Goal: Task Accomplishment & Management: Manage account settings

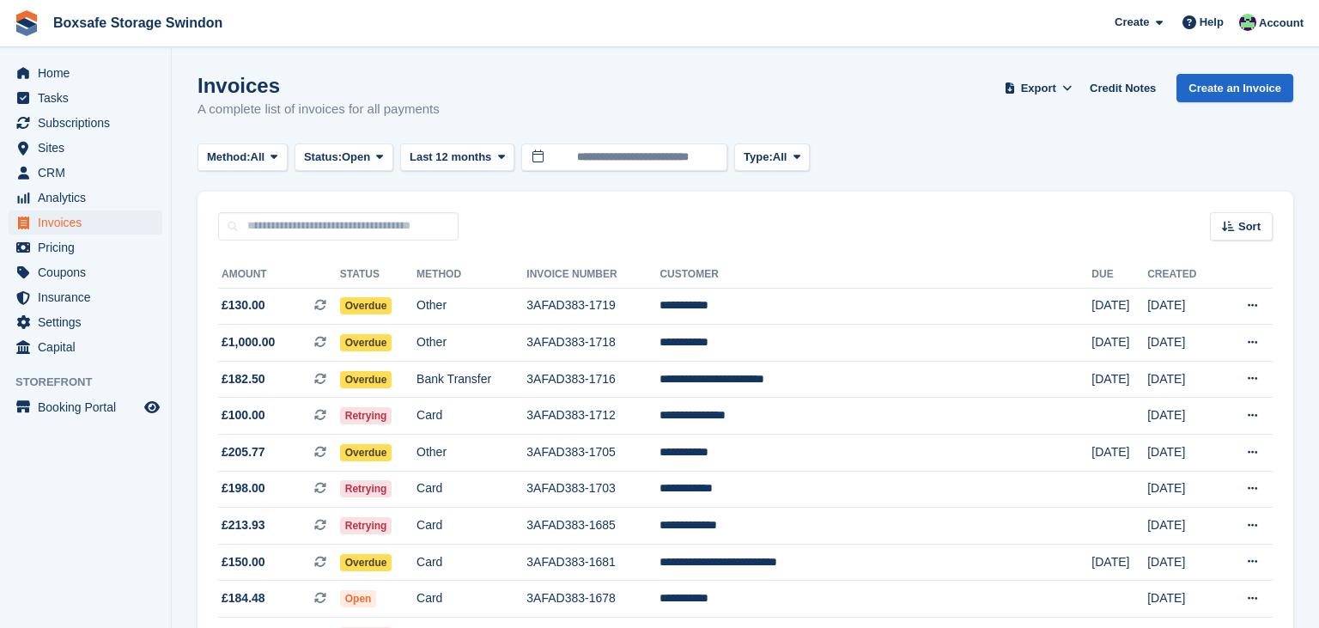
scroll to position [124, 0]
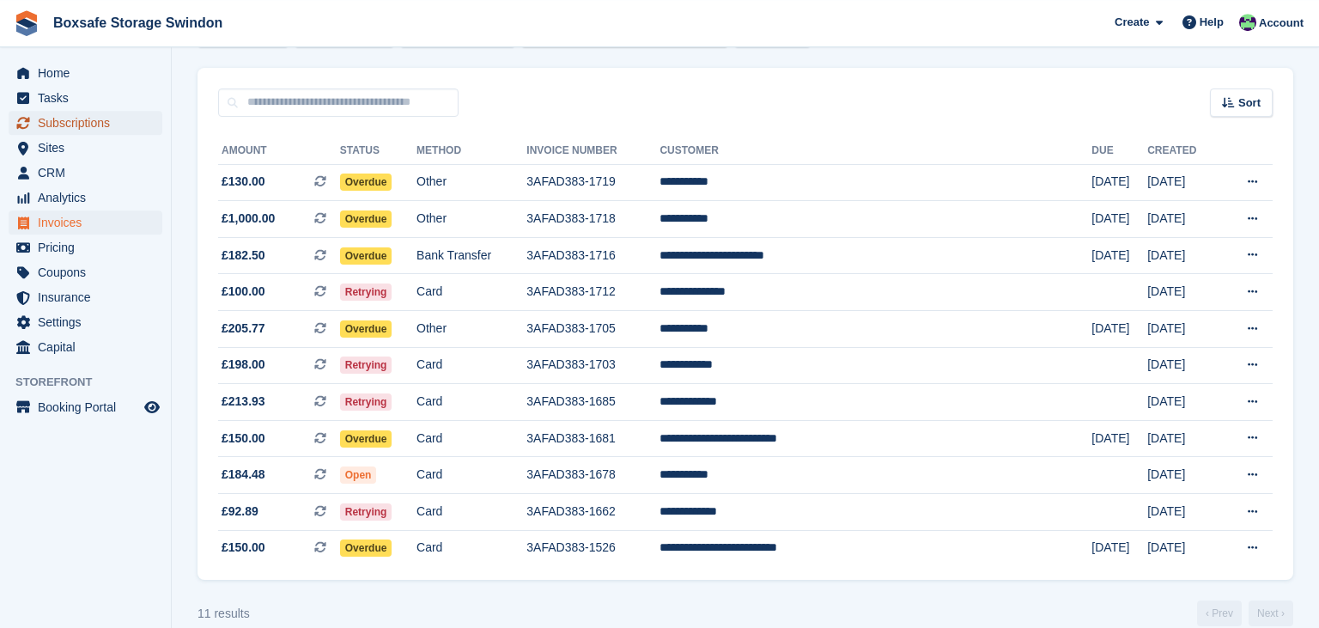
click at [102, 130] on span "Subscriptions" at bounding box center [89, 123] width 103 height 24
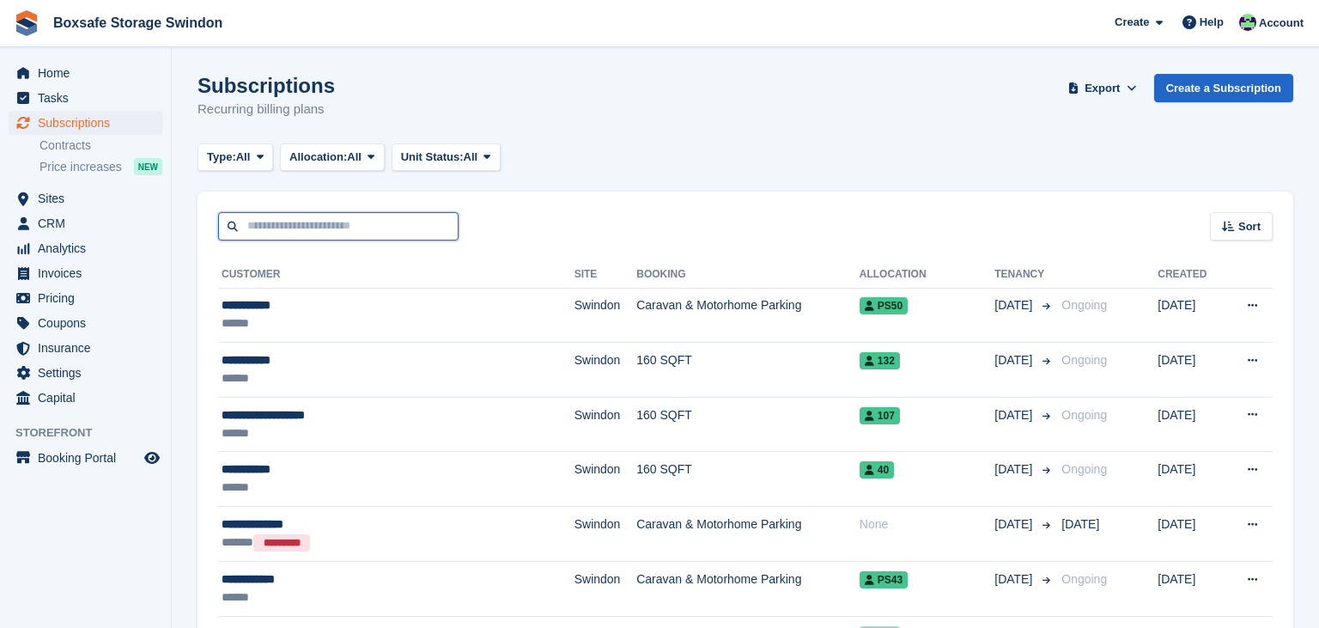
click at [288, 218] on input "text" at bounding box center [338, 226] width 240 height 28
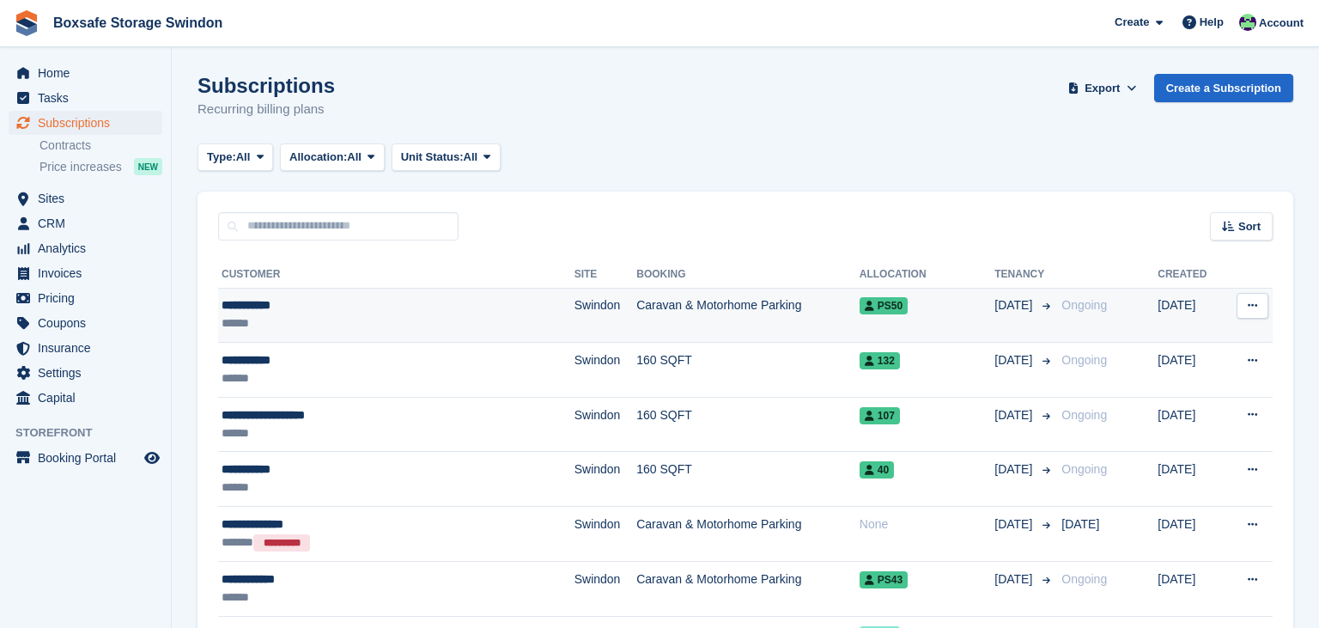
click at [801, 297] on td "Caravan & Motorhome Parking" at bounding box center [747, 315] width 223 height 55
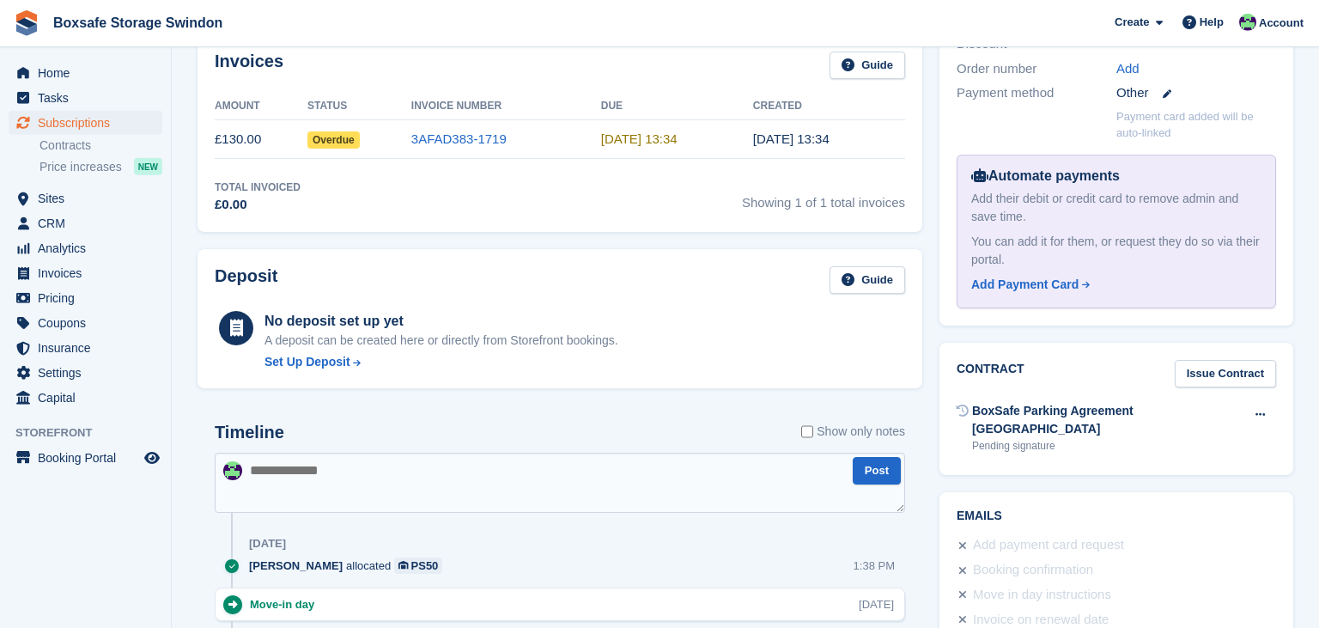
scroll to position [301, 0]
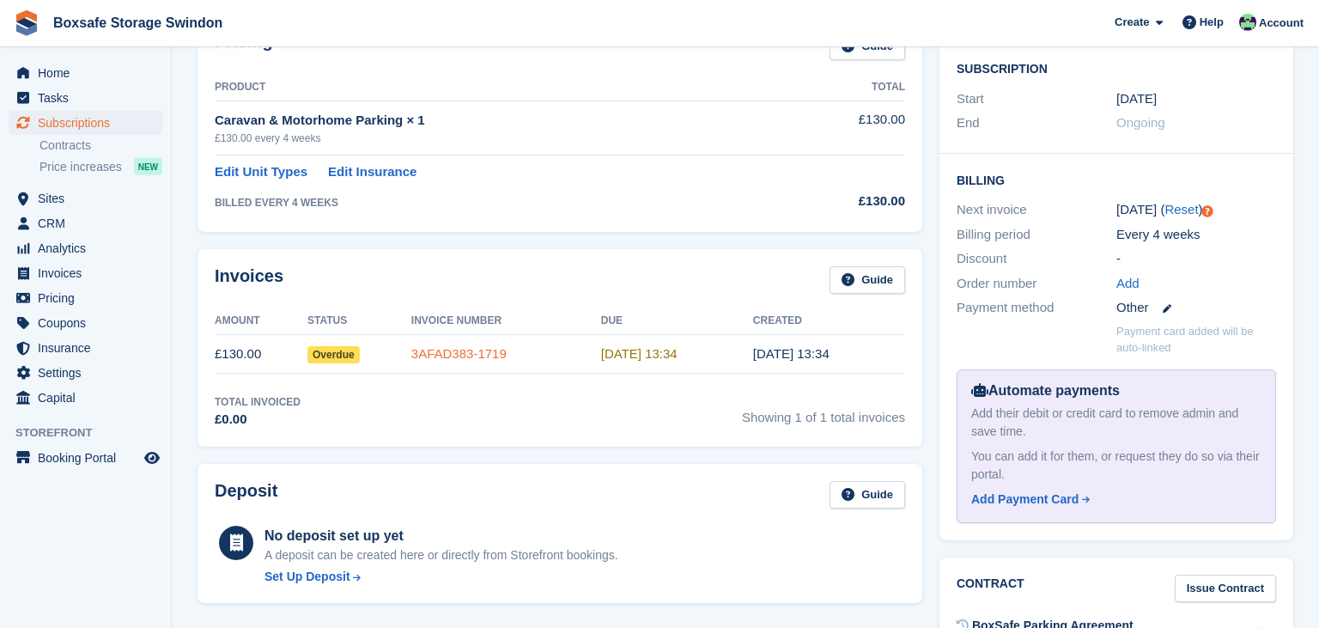
click at [477, 358] on link "3AFAD383-1719" at bounding box center [458, 353] width 95 height 15
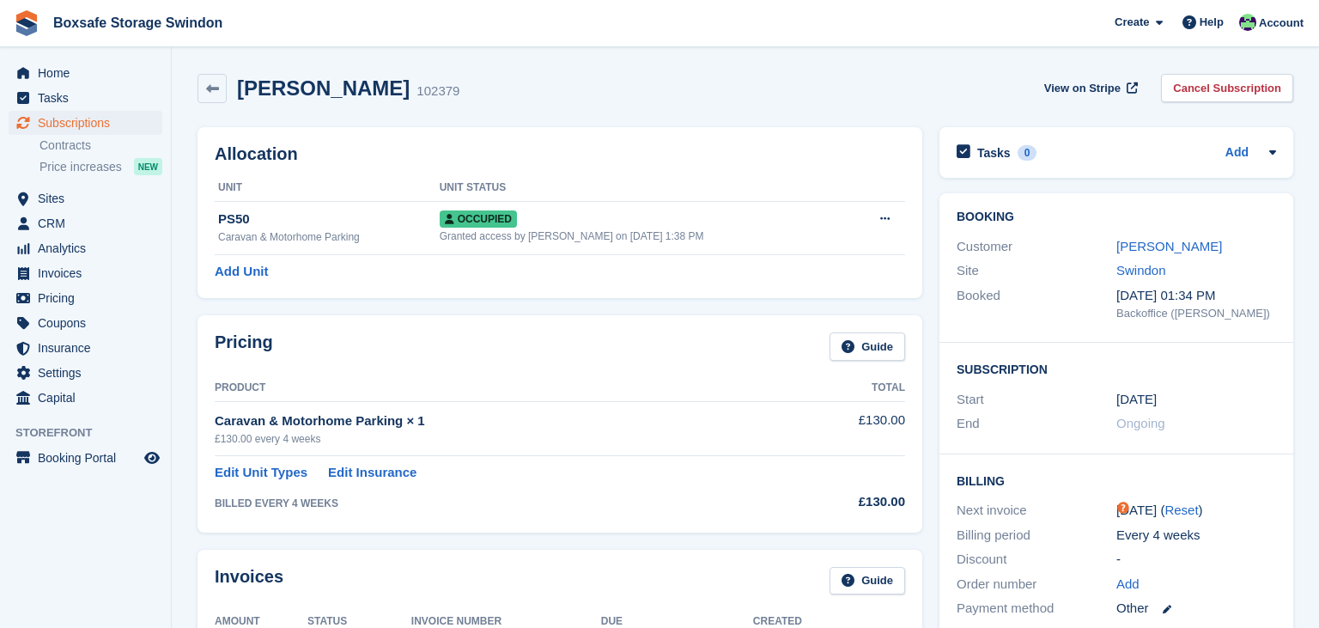
scroll to position [301, 0]
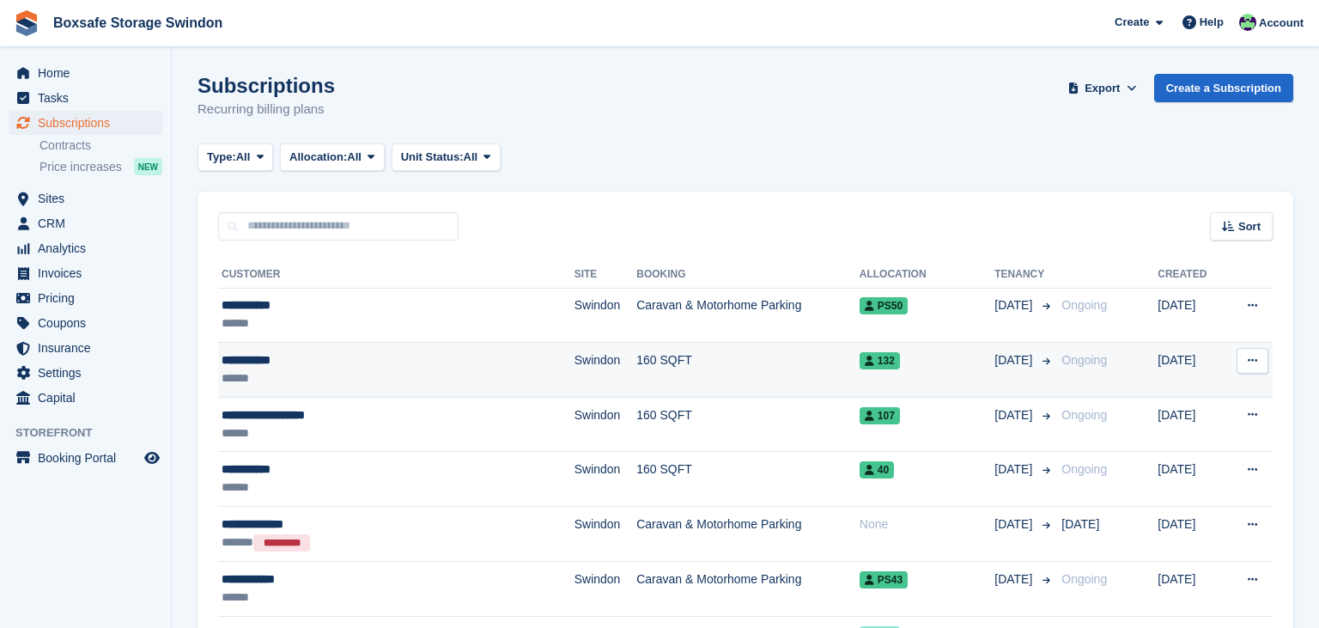
click at [880, 372] on td "132" at bounding box center [927, 370] width 135 height 55
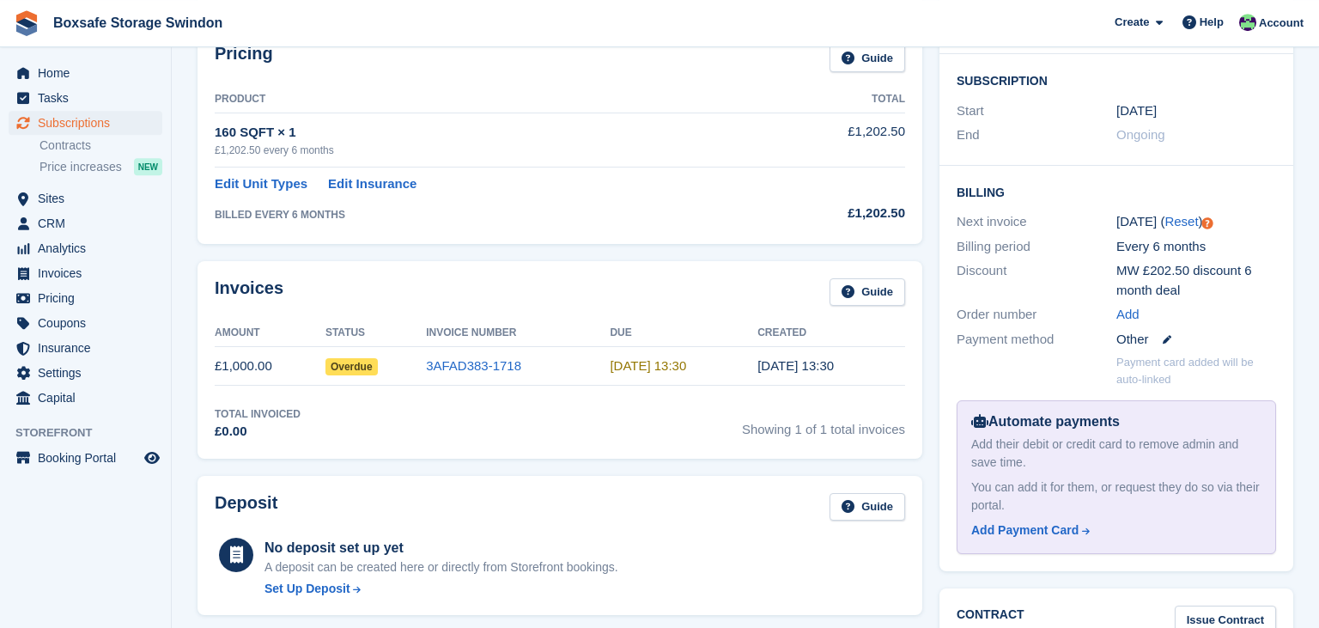
scroll to position [347, 0]
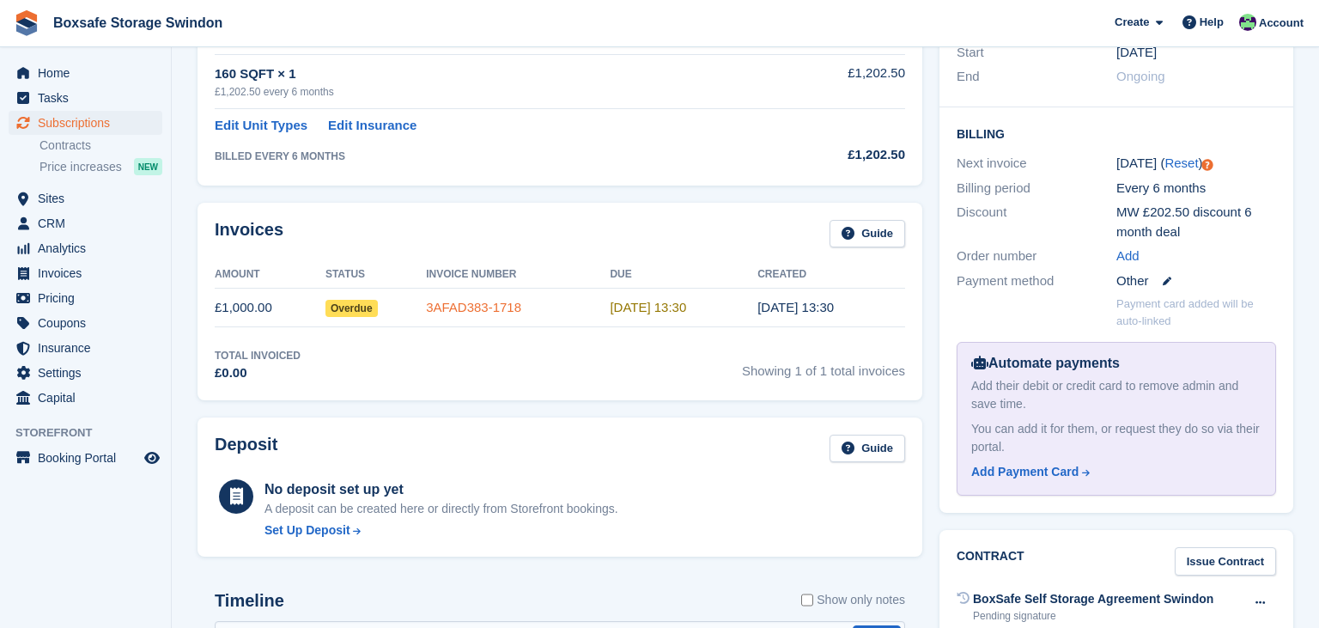
click at [446, 308] on link "3AFAD383-1718" at bounding box center [473, 307] width 95 height 15
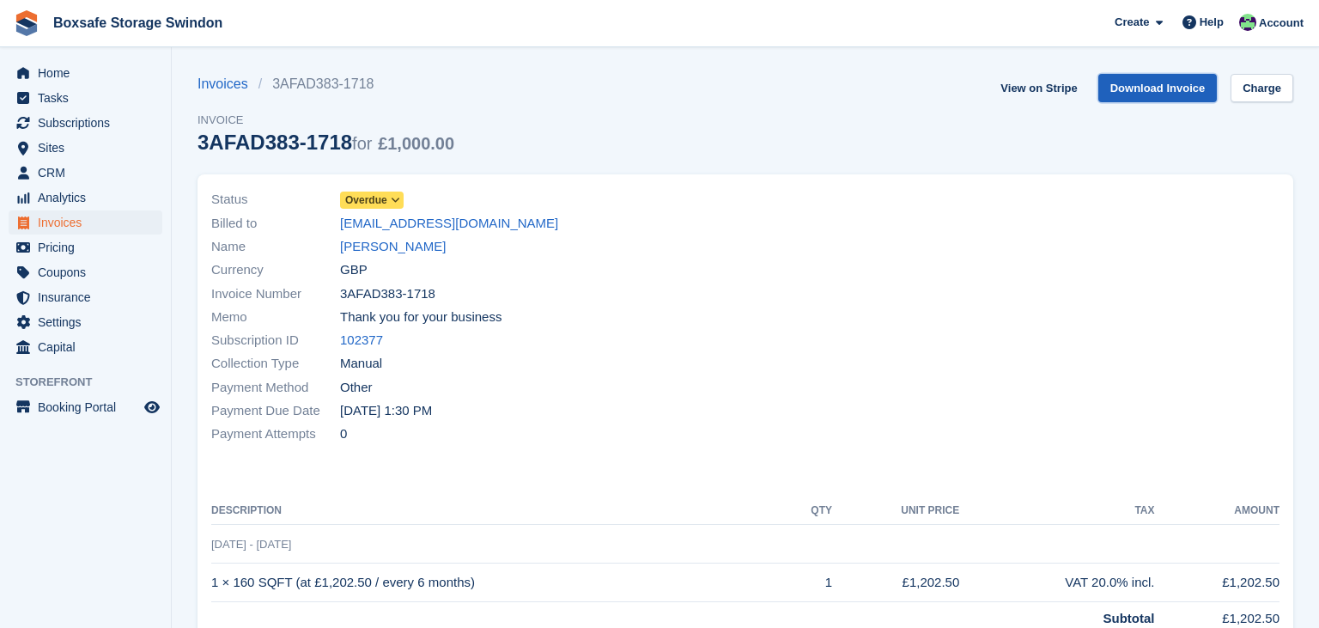
click at [1166, 101] on link "Download Invoice" at bounding box center [1157, 88] width 119 height 28
